Goal: Transaction & Acquisition: Download file/media

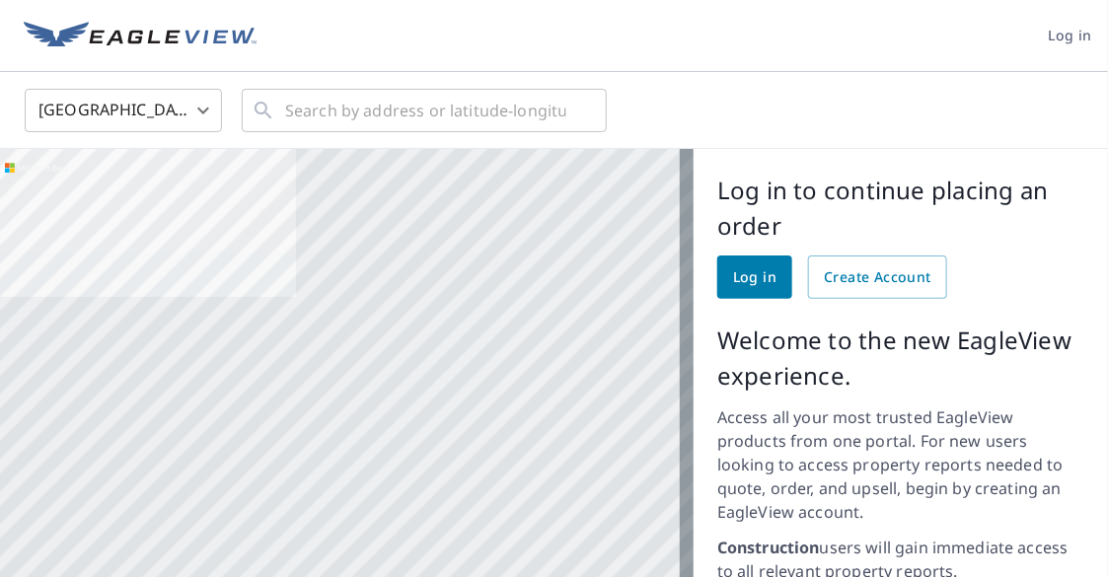
click at [733, 272] on span "Log in" at bounding box center [754, 277] width 43 height 25
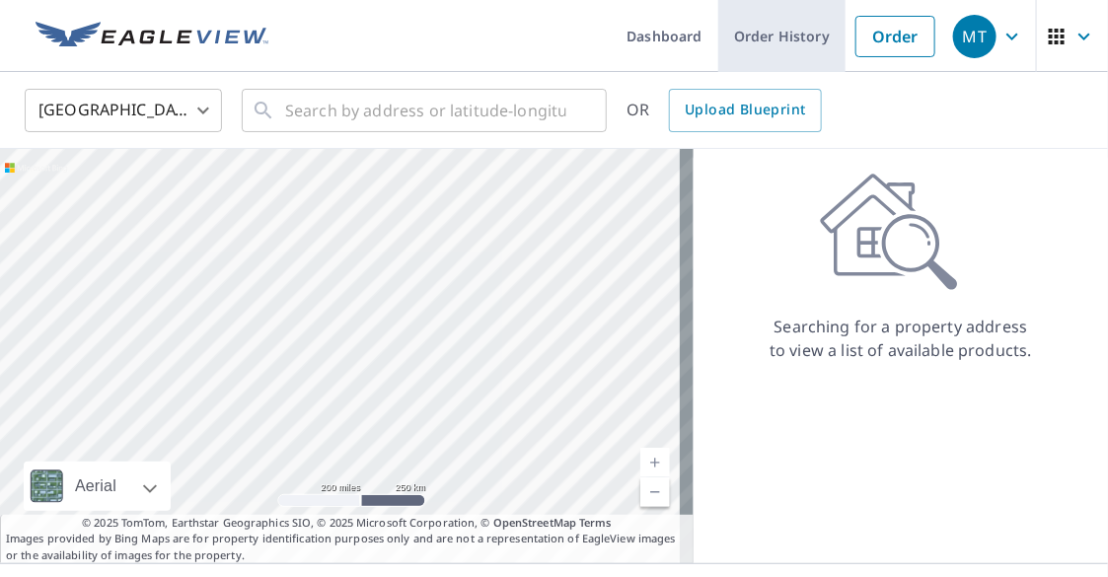
click at [773, 45] on link "Order History" at bounding box center [781, 36] width 127 height 72
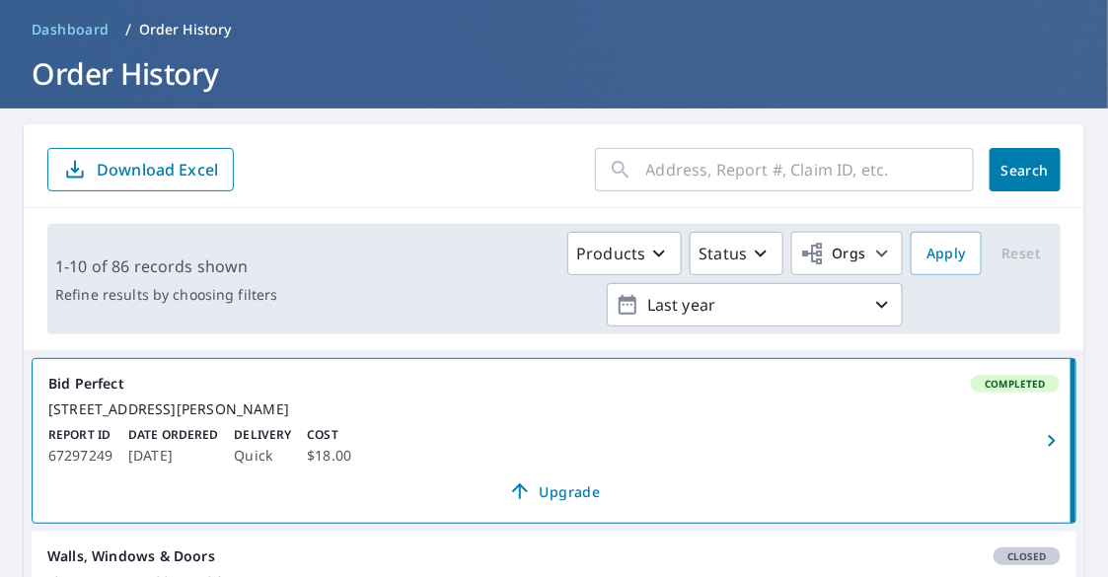
scroll to position [112, 0]
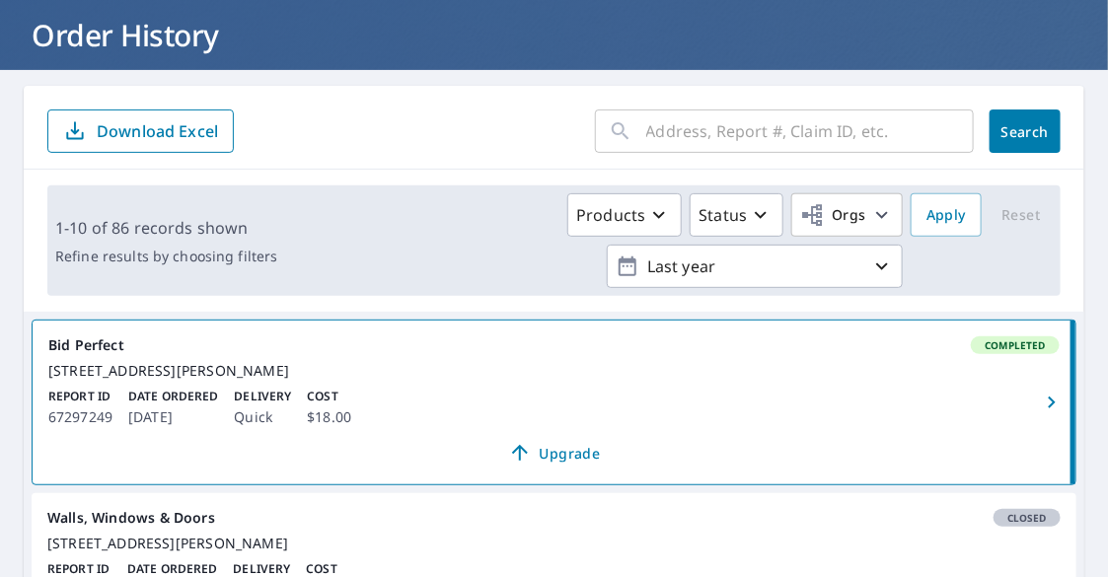
click at [1040, 414] on icon "button" at bounding box center [1052, 403] width 24 height 24
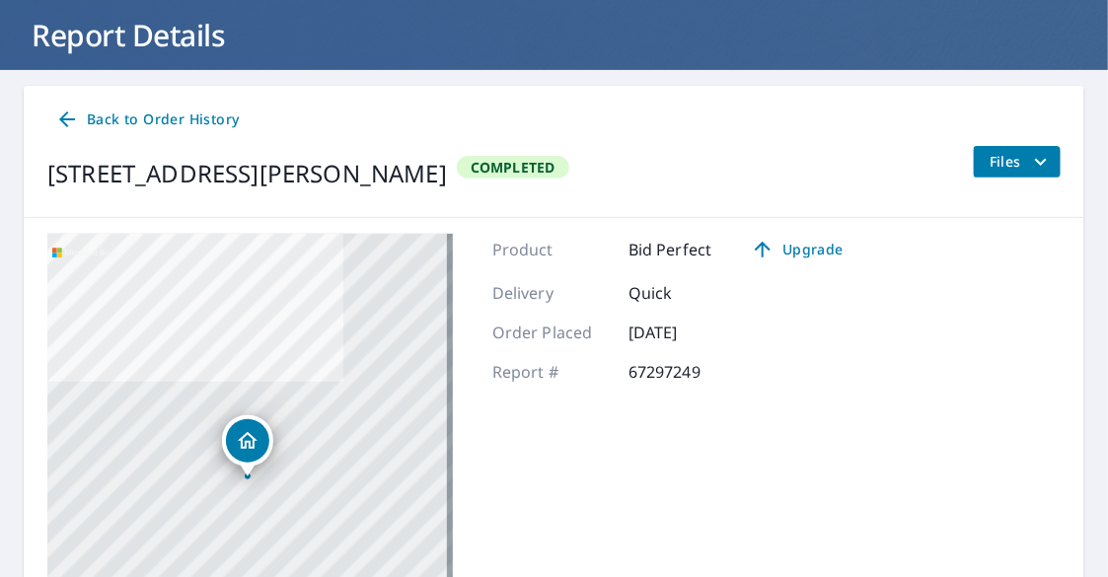
click at [1029, 163] on icon "filesDropdownBtn-67297249" at bounding box center [1041, 162] width 24 height 24
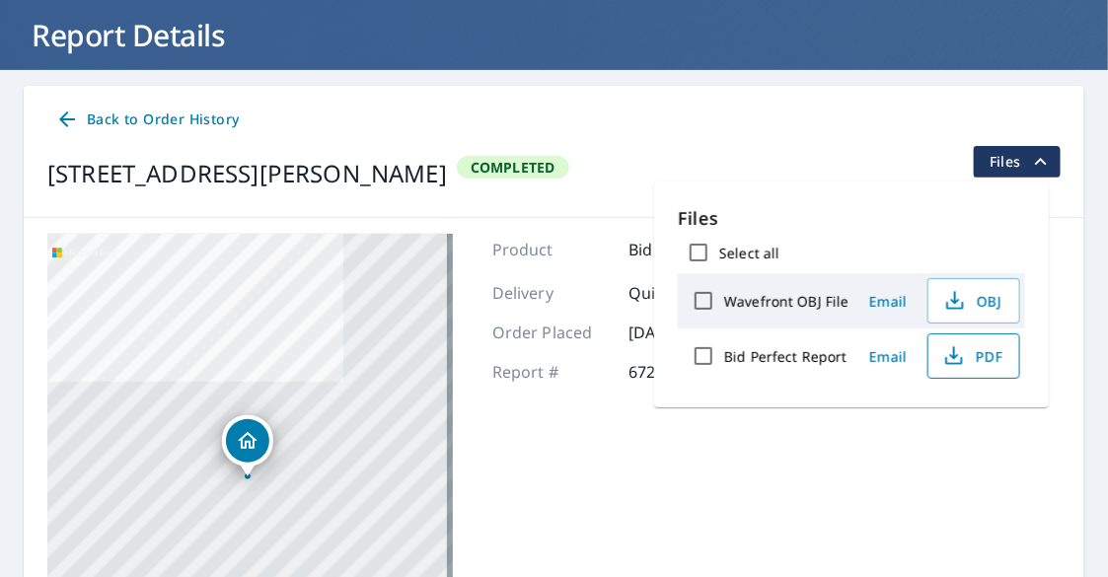
click at [975, 360] on span "PDF" at bounding box center [971, 356] width 63 height 24
